Goal: Information Seeking & Learning: Learn about a topic

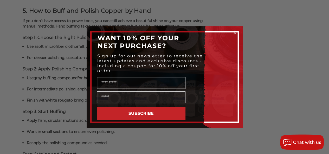
click at [235, 32] on circle "Close dialog" at bounding box center [235, 32] width 5 height 5
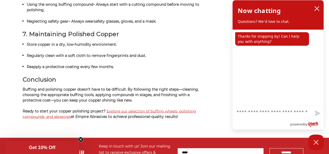
scroll to position [1472, 0]
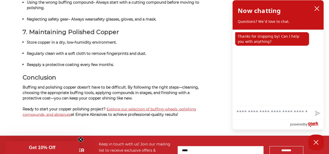
click at [149, 107] on link "Explore our selection of buffing wheels, polishing compounds, and abrasives" at bounding box center [110, 112] width 174 height 10
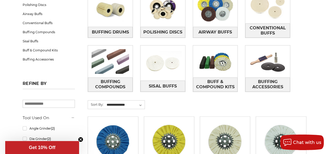
scroll to position [105, 0]
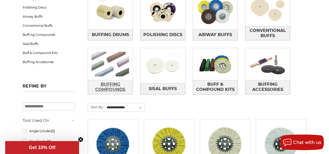
click at [111, 84] on span "Buffing Compounds" at bounding box center [110, 87] width 44 height 14
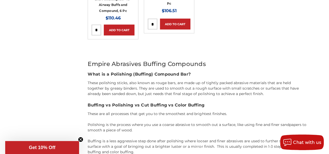
scroll to position [535, 0]
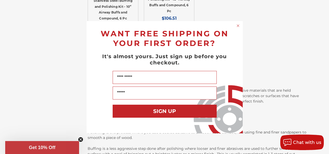
click at [238, 25] on circle "Close dialog" at bounding box center [238, 25] width 5 height 5
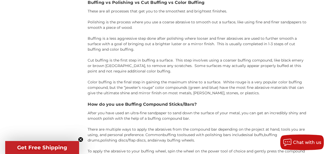
scroll to position [648, 0]
